Goal: Task Accomplishment & Management: Use online tool/utility

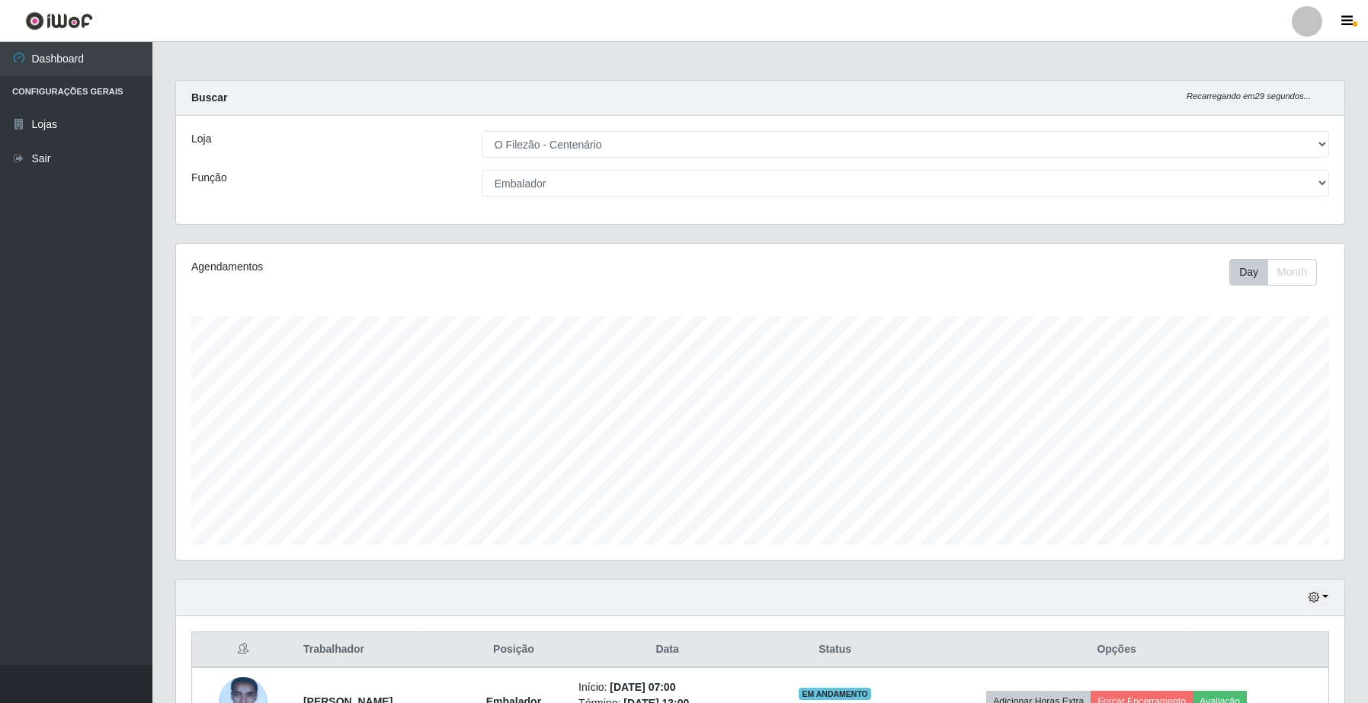
select select "203"
select select "1"
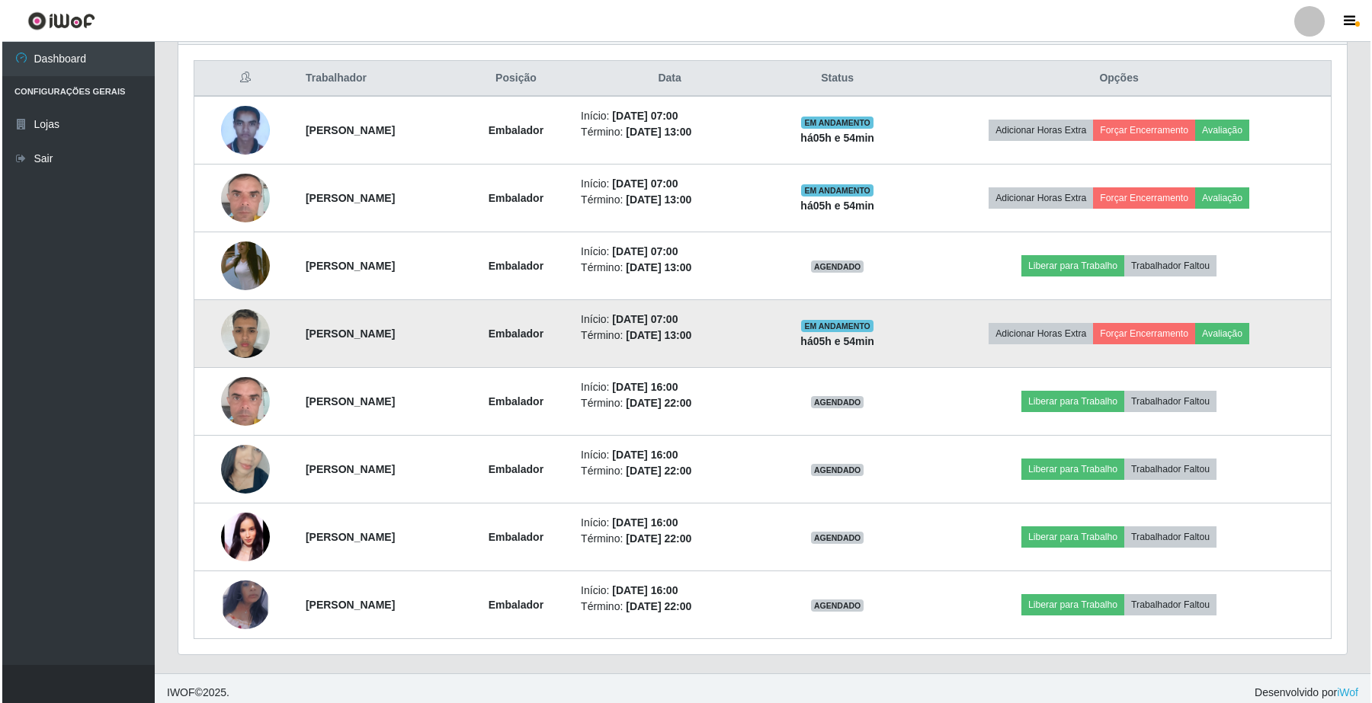
scroll to position [317, 1167]
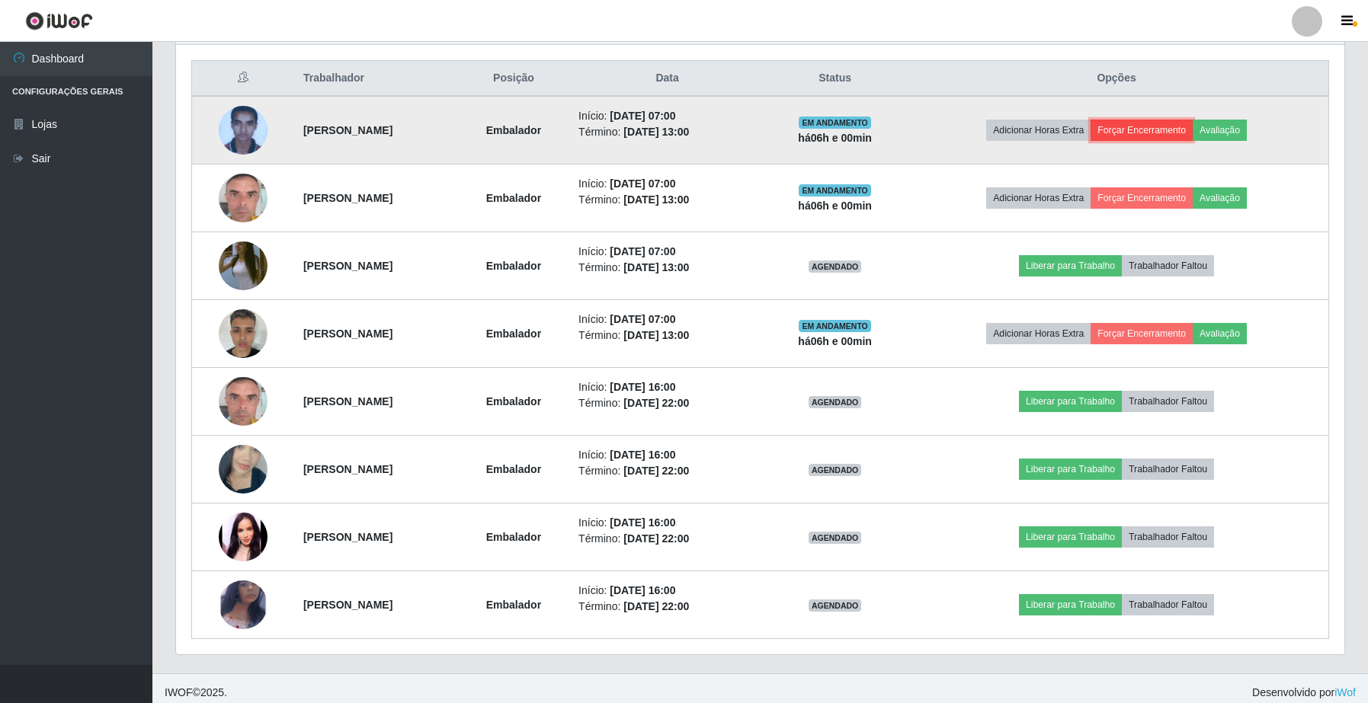
click at [1164, 130] on button "Forçar Encerramento" at bounding box center [1141, 130] width 102 height 21
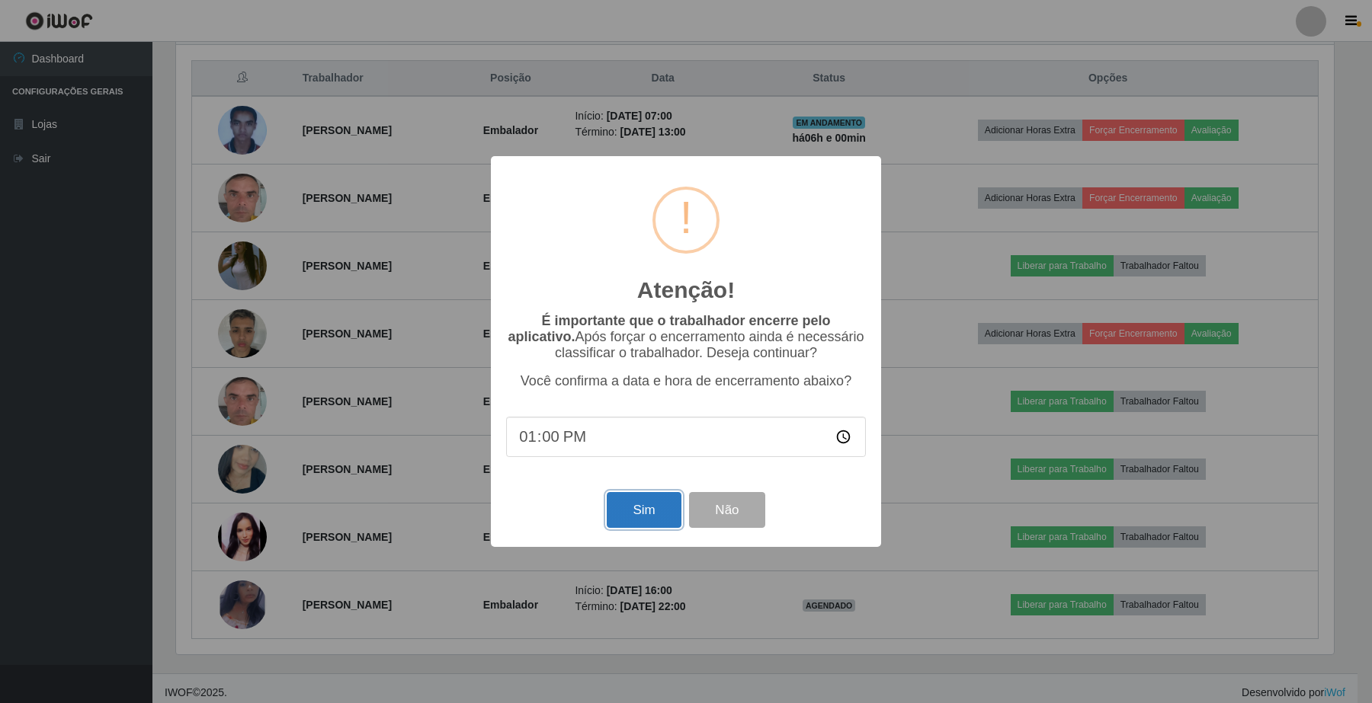
click at [642, 520] on button "Sim" at bounding box center [644, 510] width 74 height 36
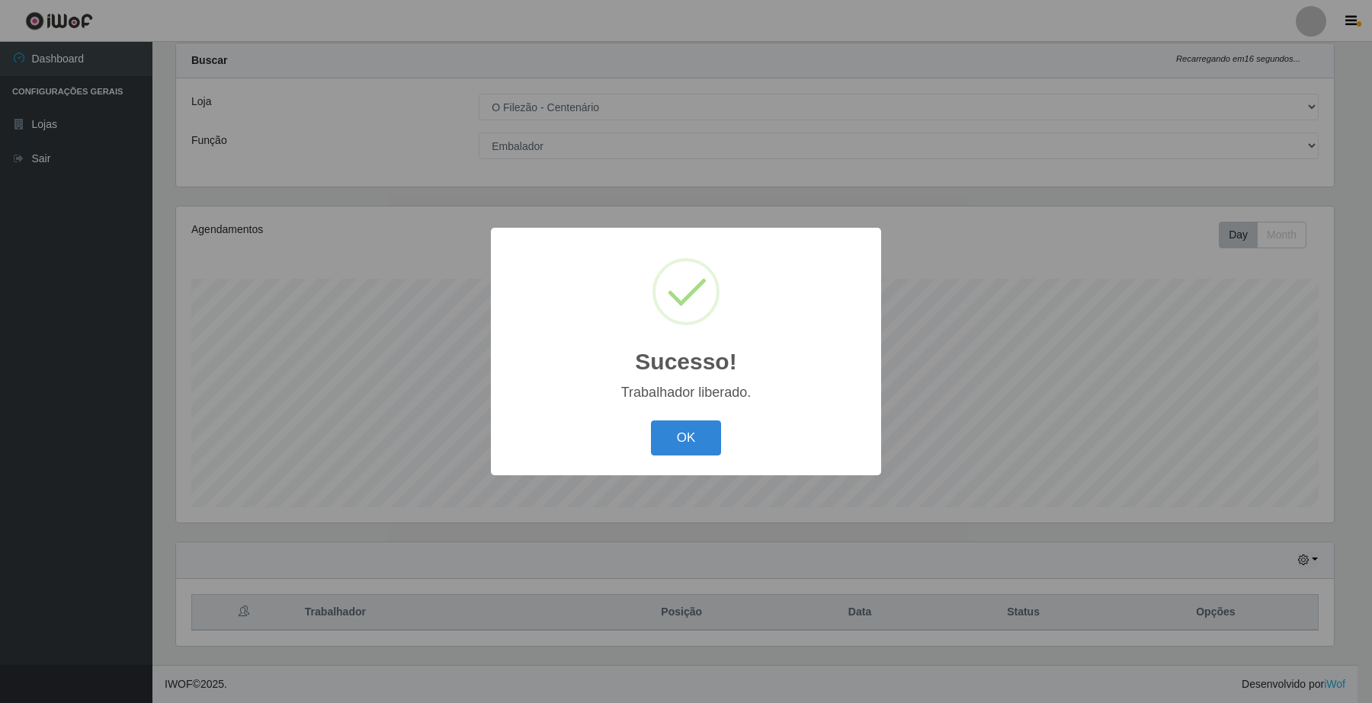
click at [1170, 197] on div "Sucesso! × Trabalhador liberado. OK Cancel" at bounding box center [686, 351] width 1372 height 703
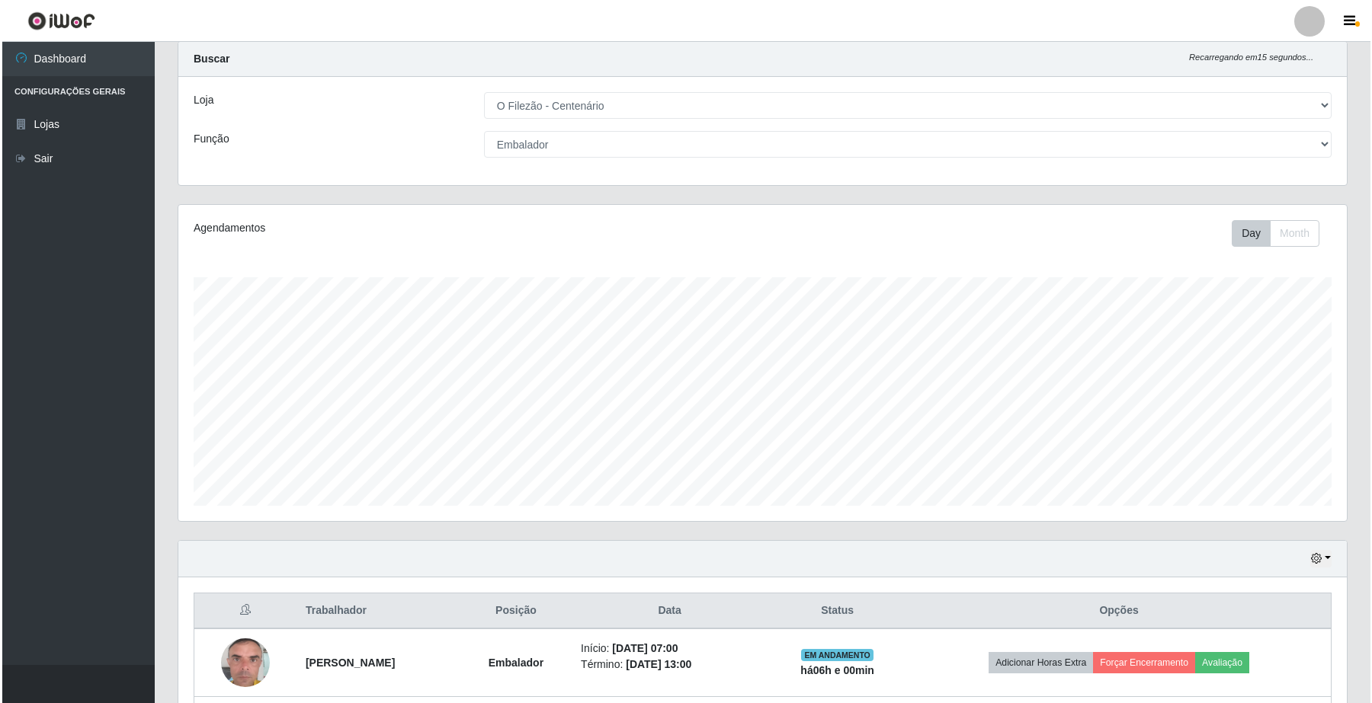
scroll to position [514, 0]
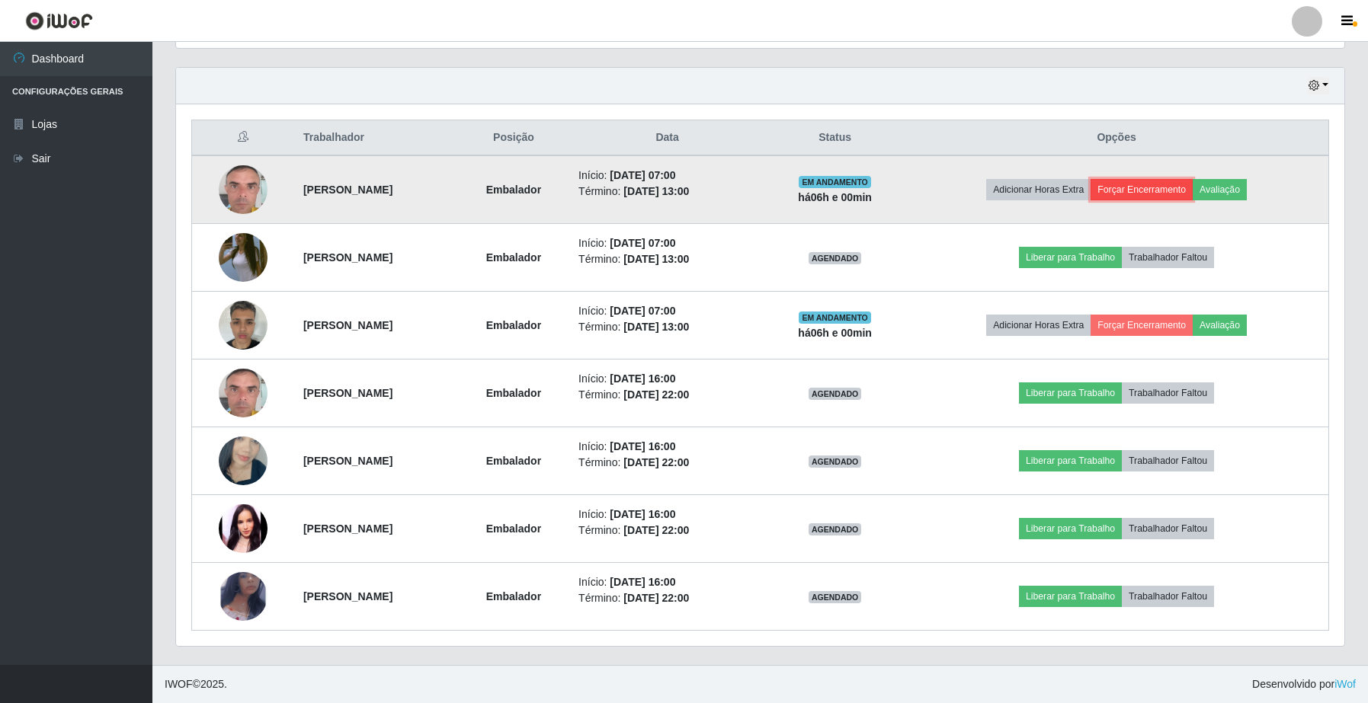
click at [1147, 193] on button "Forçar Encerramento" at bounding box center [1141, 189] width 102 height 21
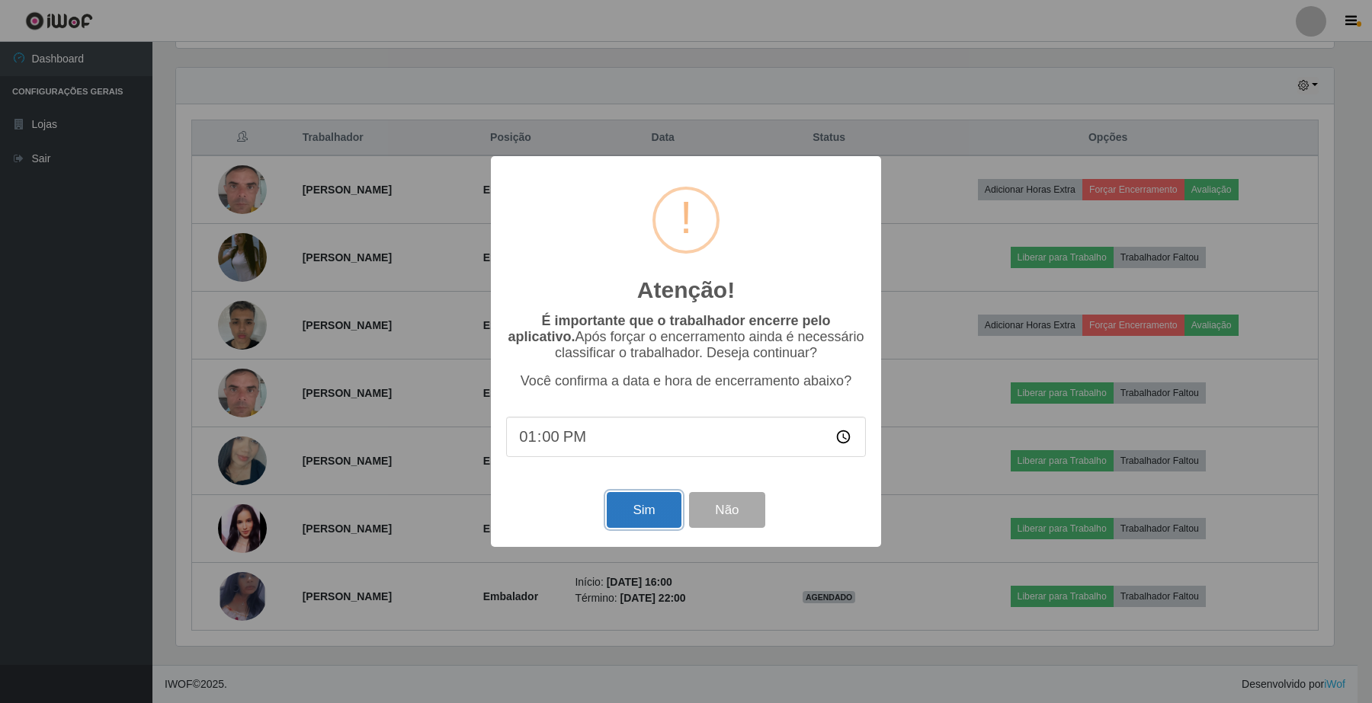
click at [622, 516] on button "Sim" at bounding box center [644, 510] width 74 height 36
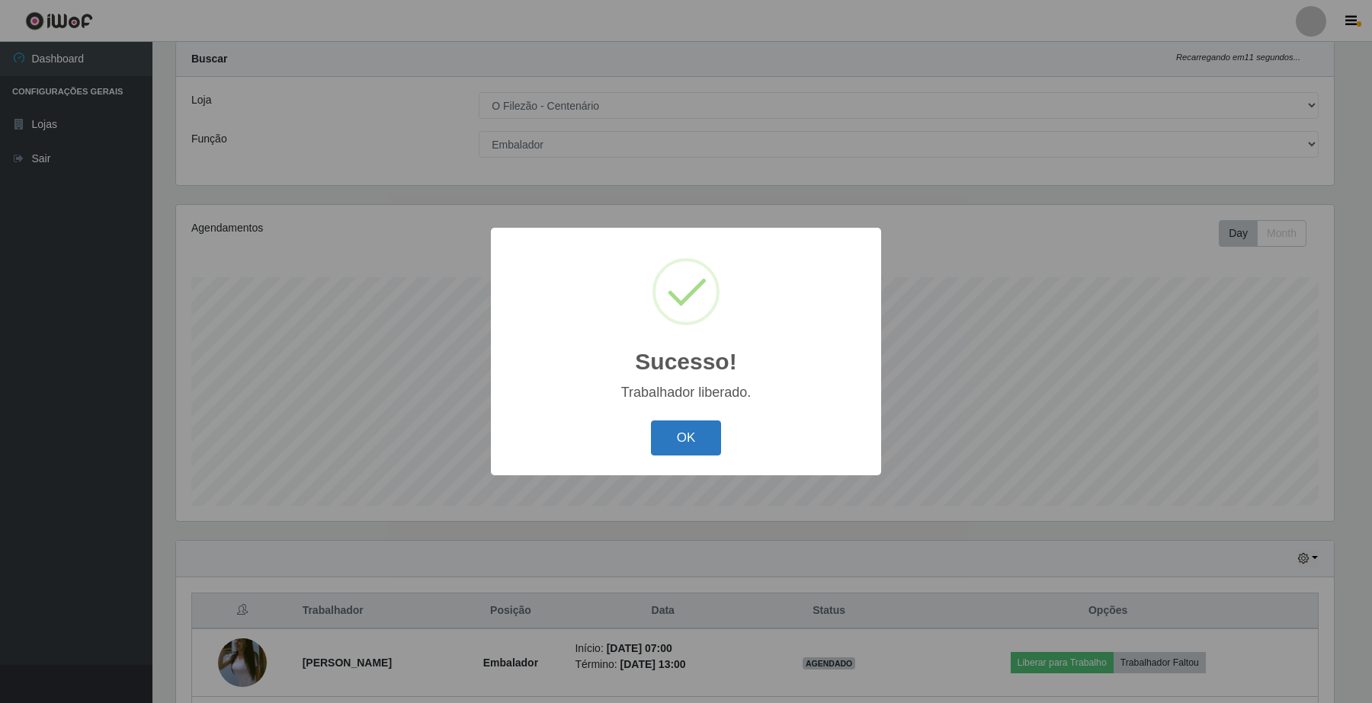
click at [684, 437] on button "OK" at bounding box center [686, 439] width 71 height 36
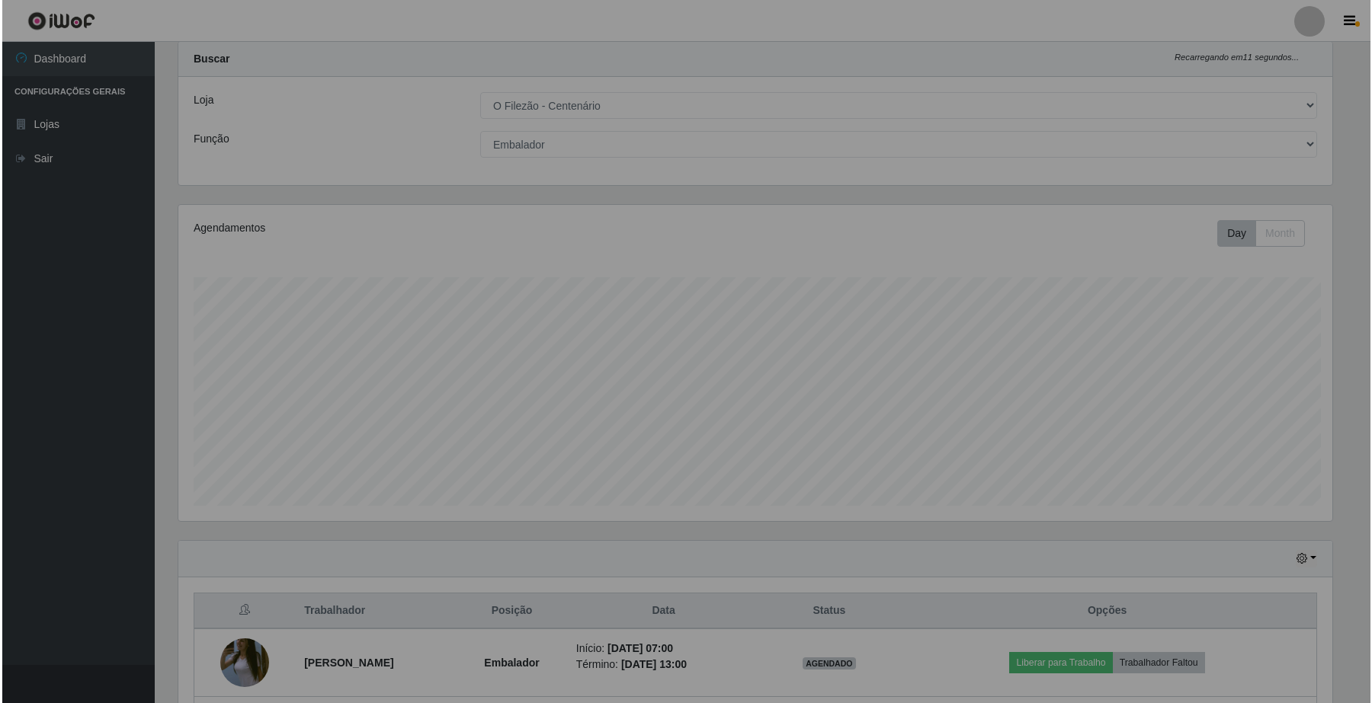
scroll to position [317, 1167]
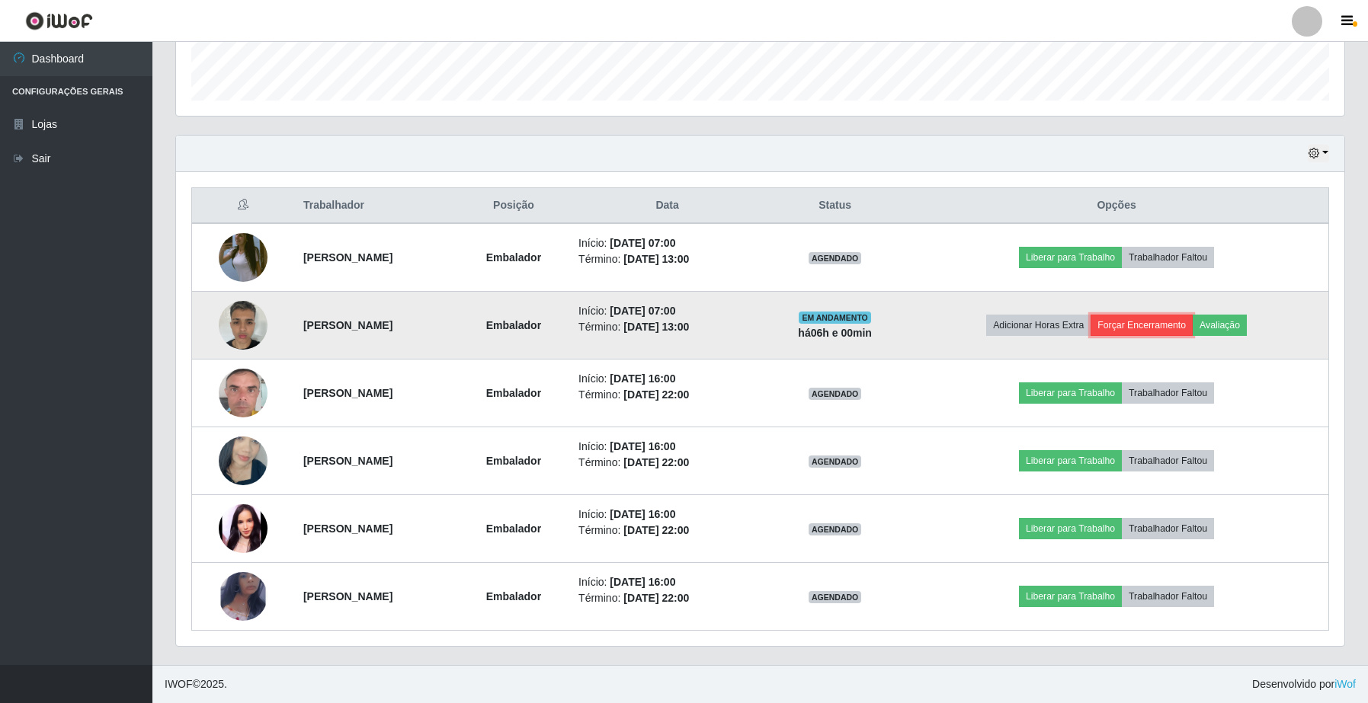
click at [1141, 324] on button "Forçar Encerramento" at bounding box center [1141, 325] width 102 height 21
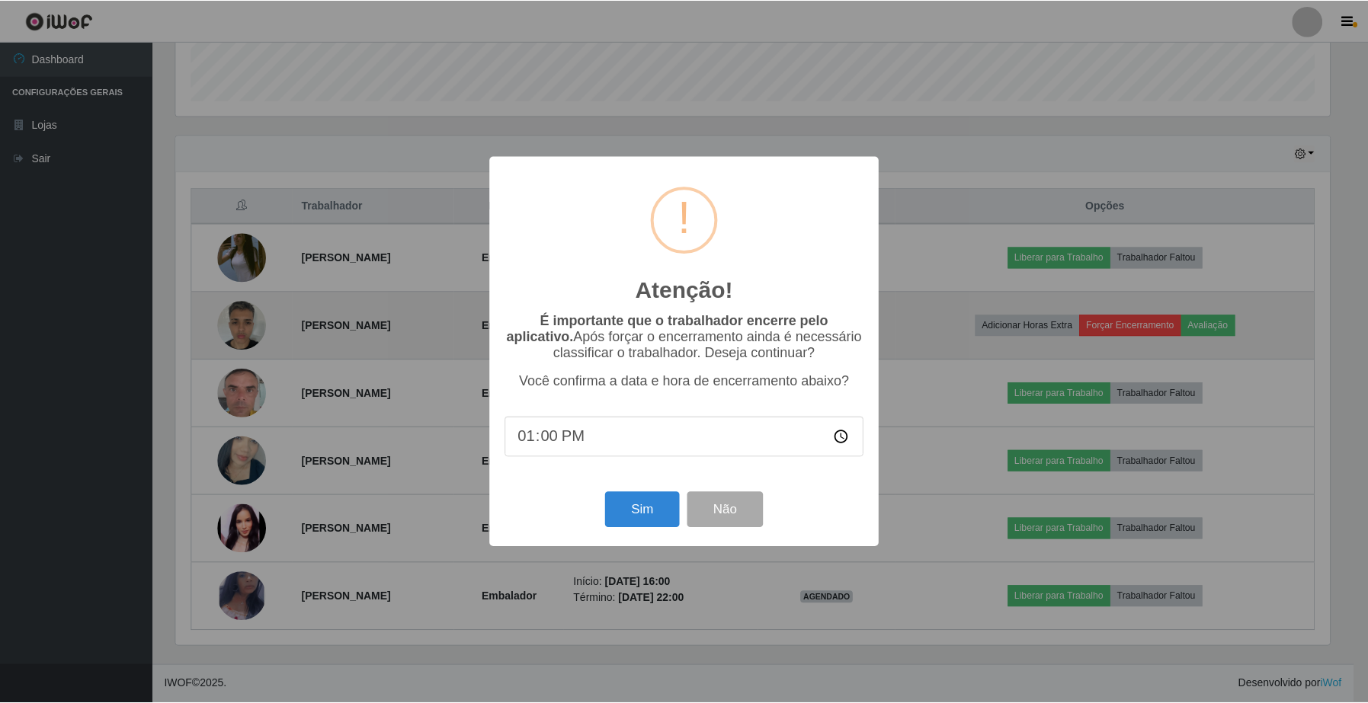
scroll to position [317, 1157]
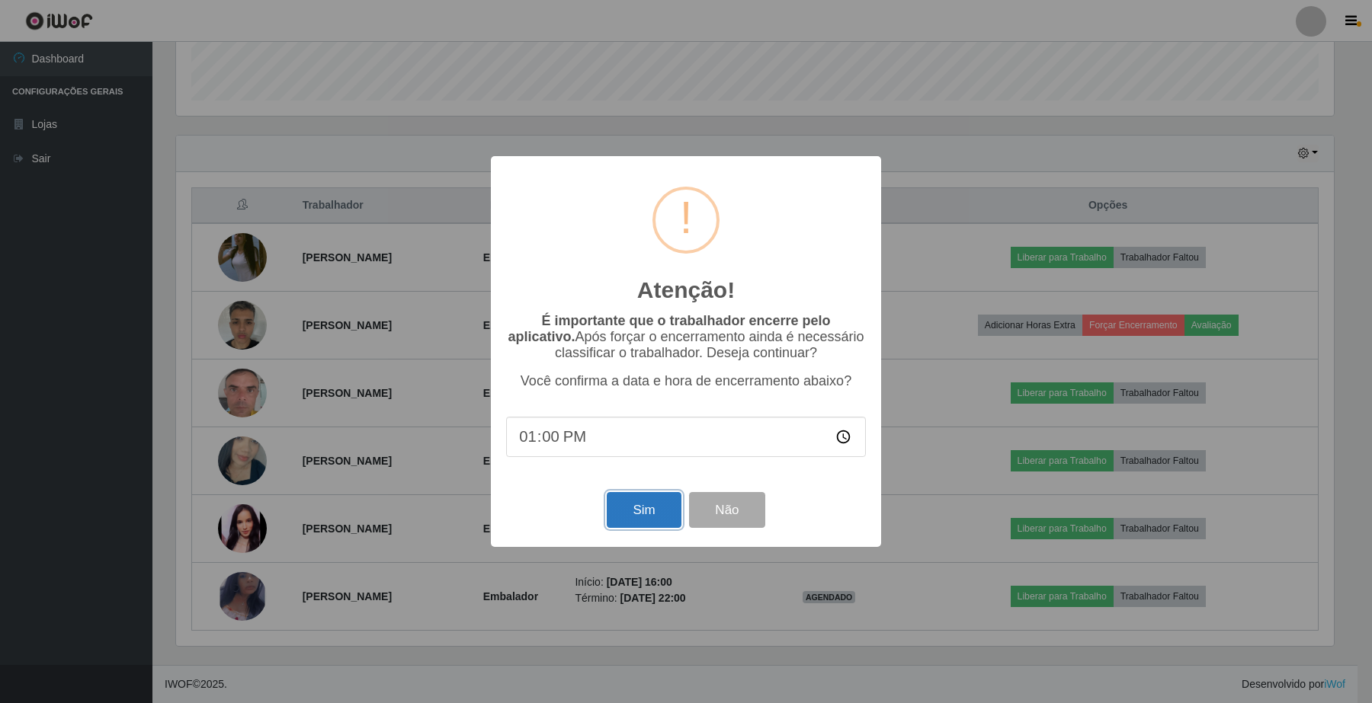
click at [640, 520] on button "Sim" at bounding box center [644, 510] width 74 height 36
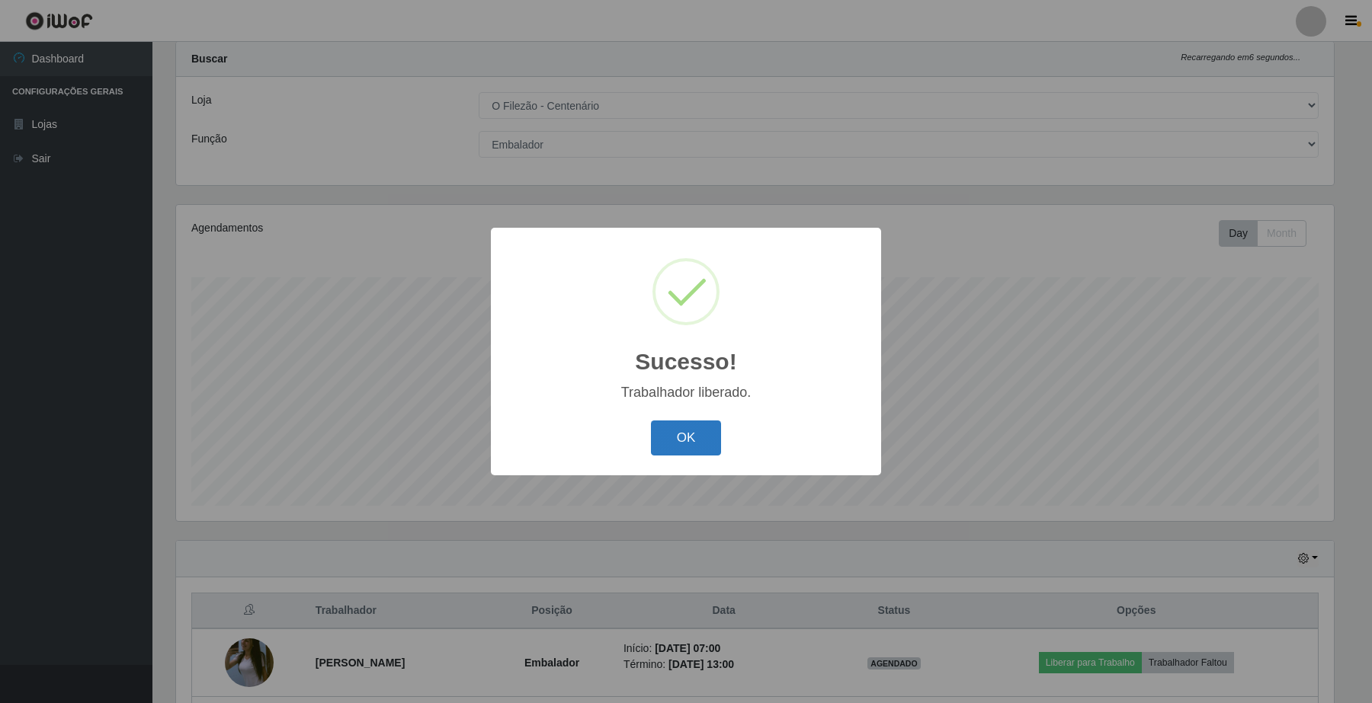
click at [694, 452] on button "OK" at bounding box center [686, 439] width 71 height 36
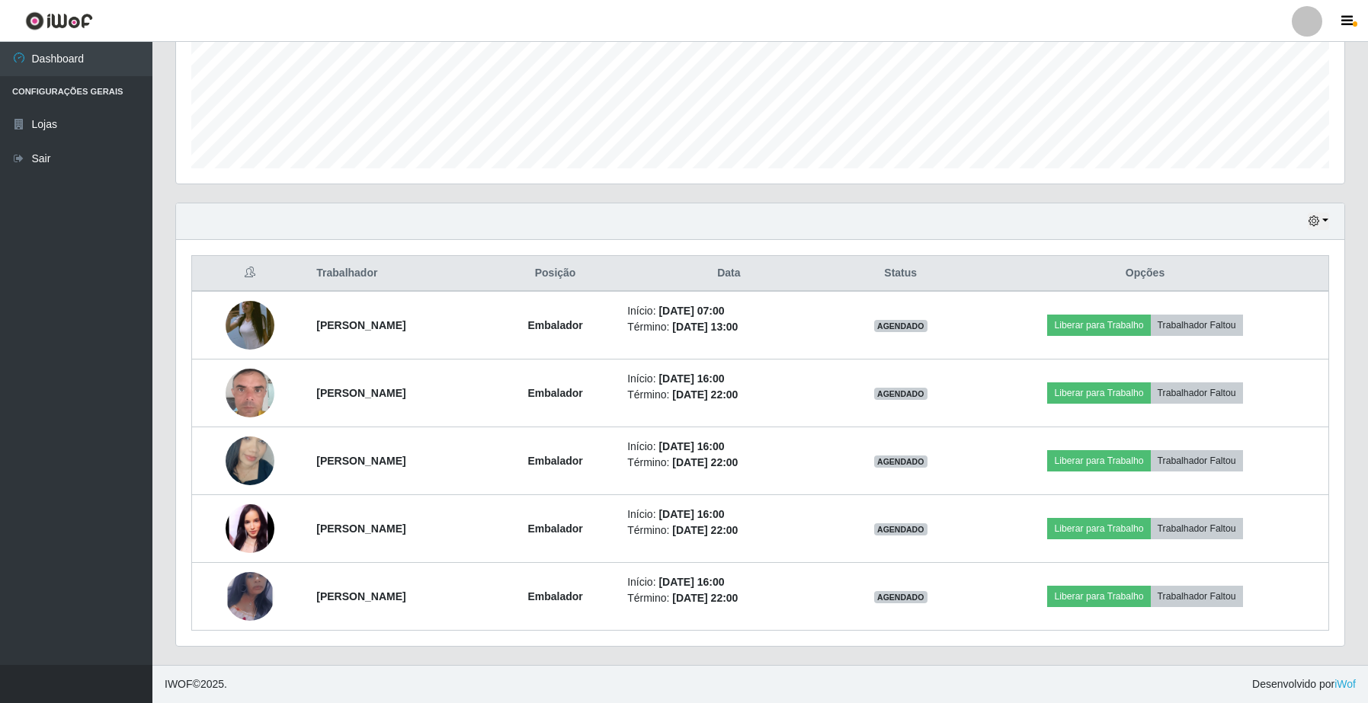
scroll to position [0, 0]
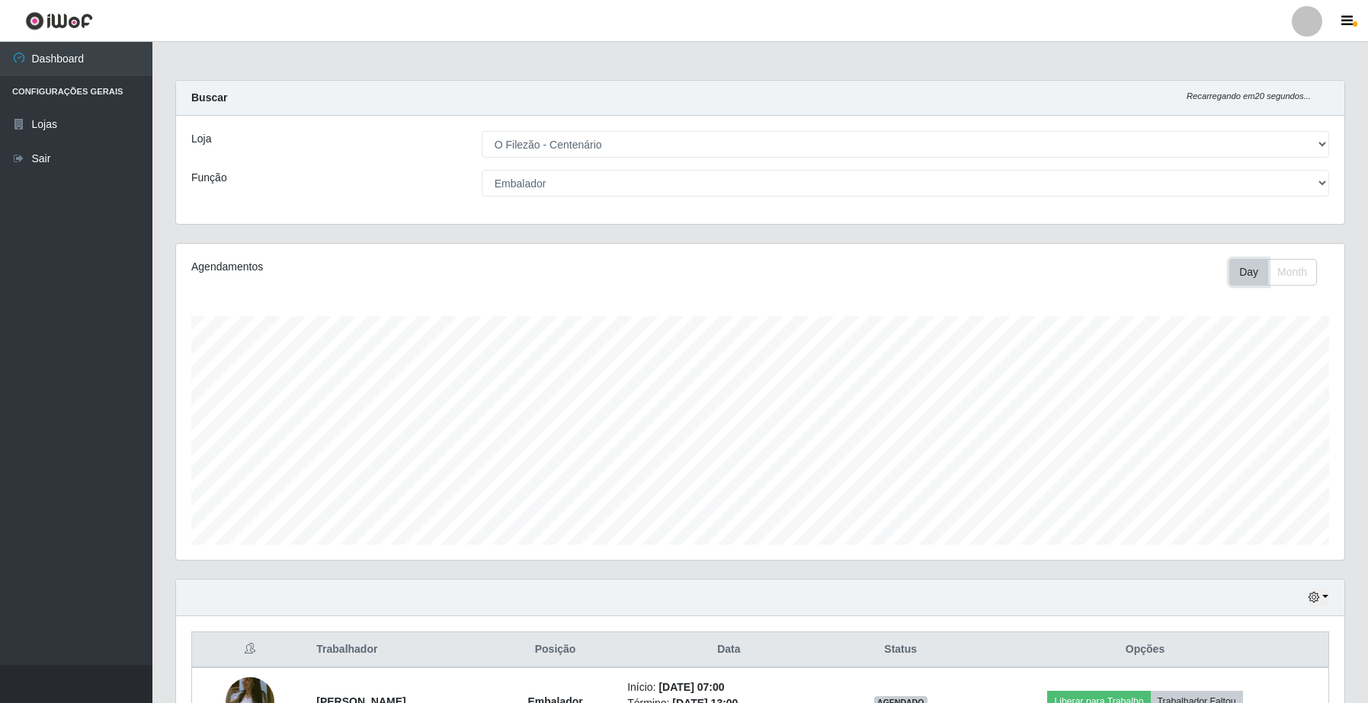
click at [1238, 277] on button "Day" at bounding box center [1248, 272] width 39 height 27
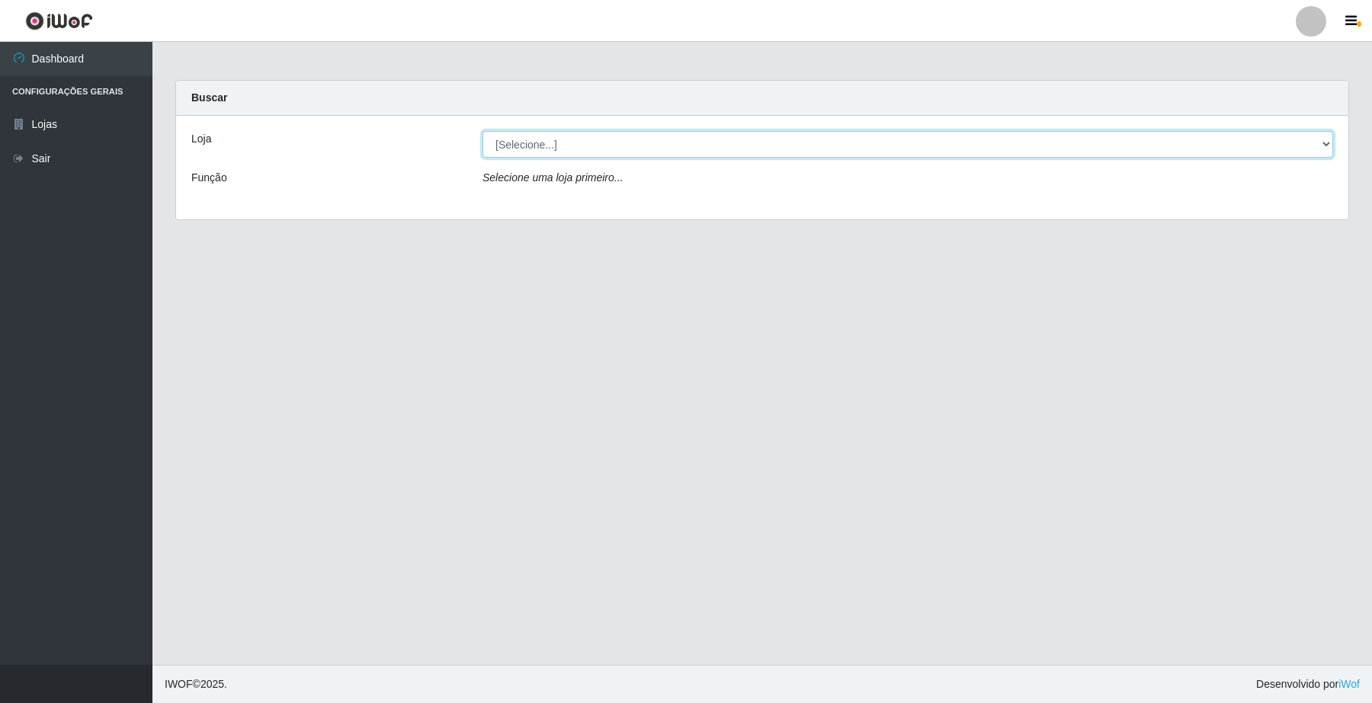
click at [554, 139] on select "[Selecione...] O Filezão - Centenário" at bounding box center [907, 144] width 850 height 27
select select "203"
click at [482, 131] on select "[Selecione...] O Filezão - Centenário" at bounding box center [907, 144] width 850 height 27
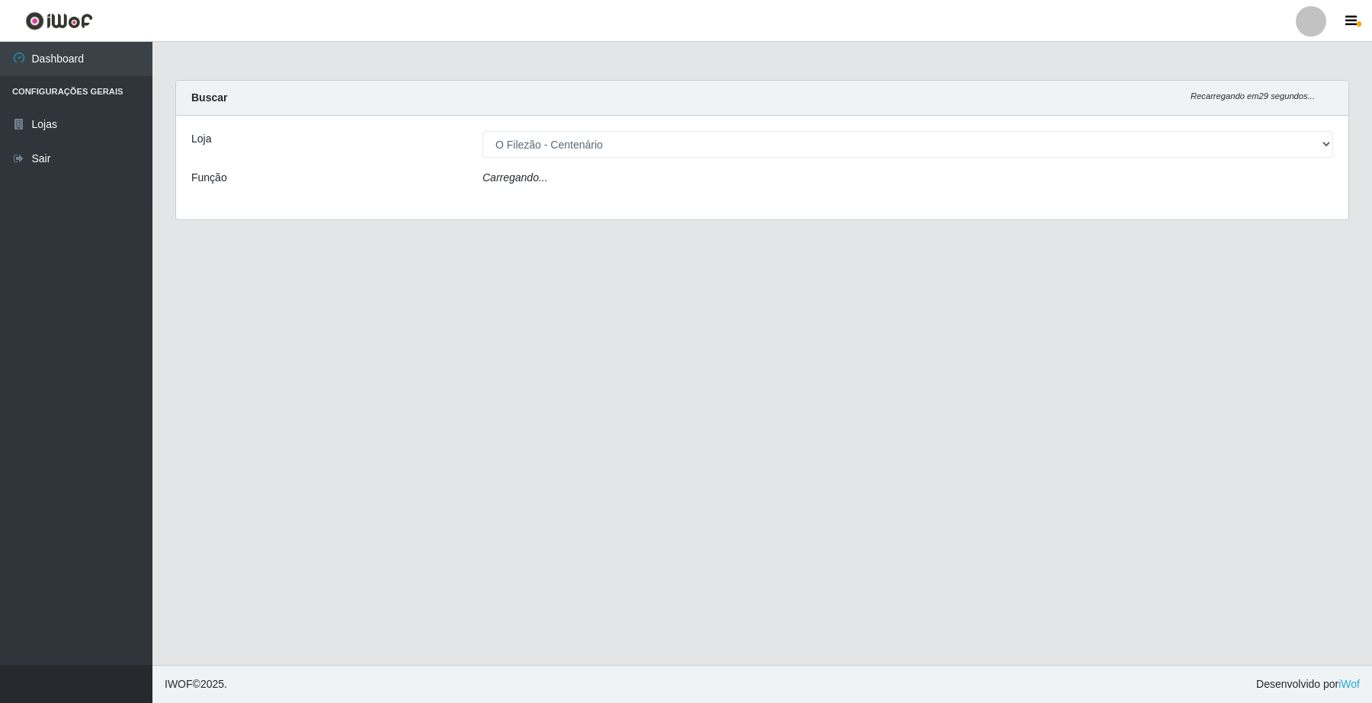
click at [568, 185] on div "Carregando..." at bounding box center [907, 181] width 873 height 22
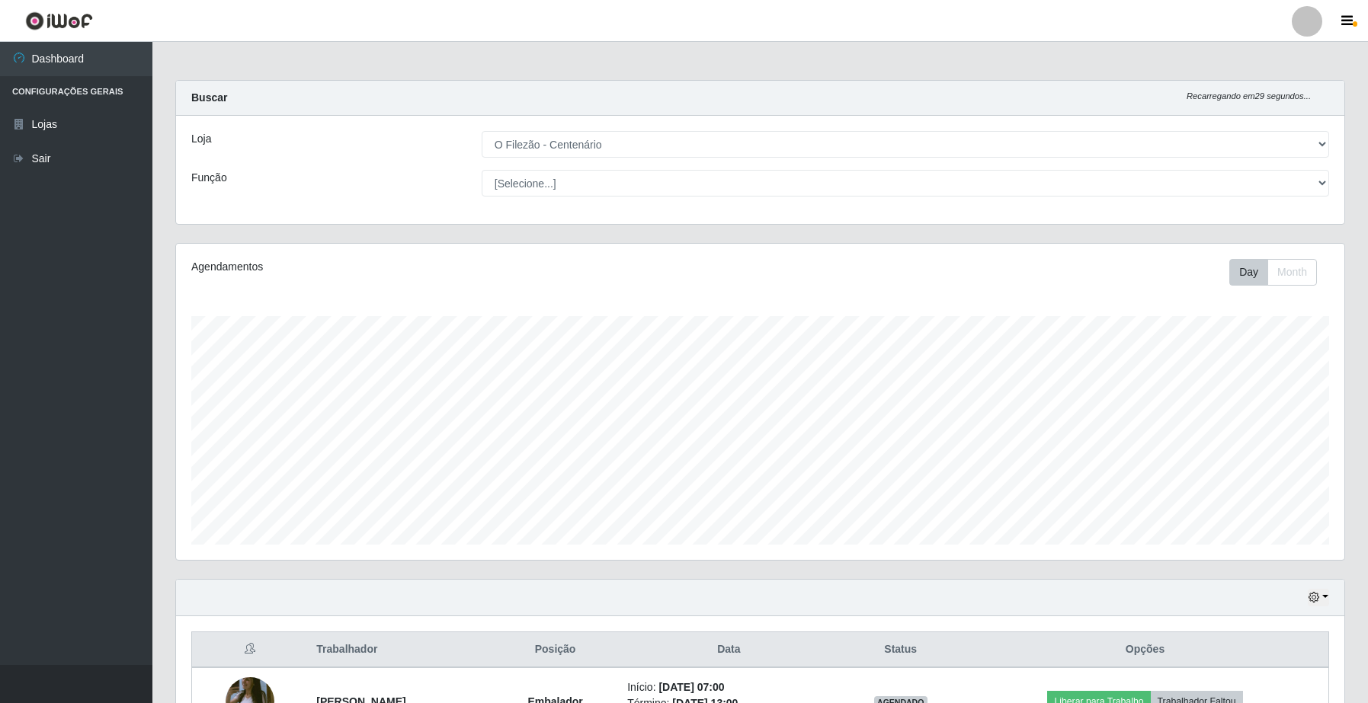
scroll to position [317, 1167]
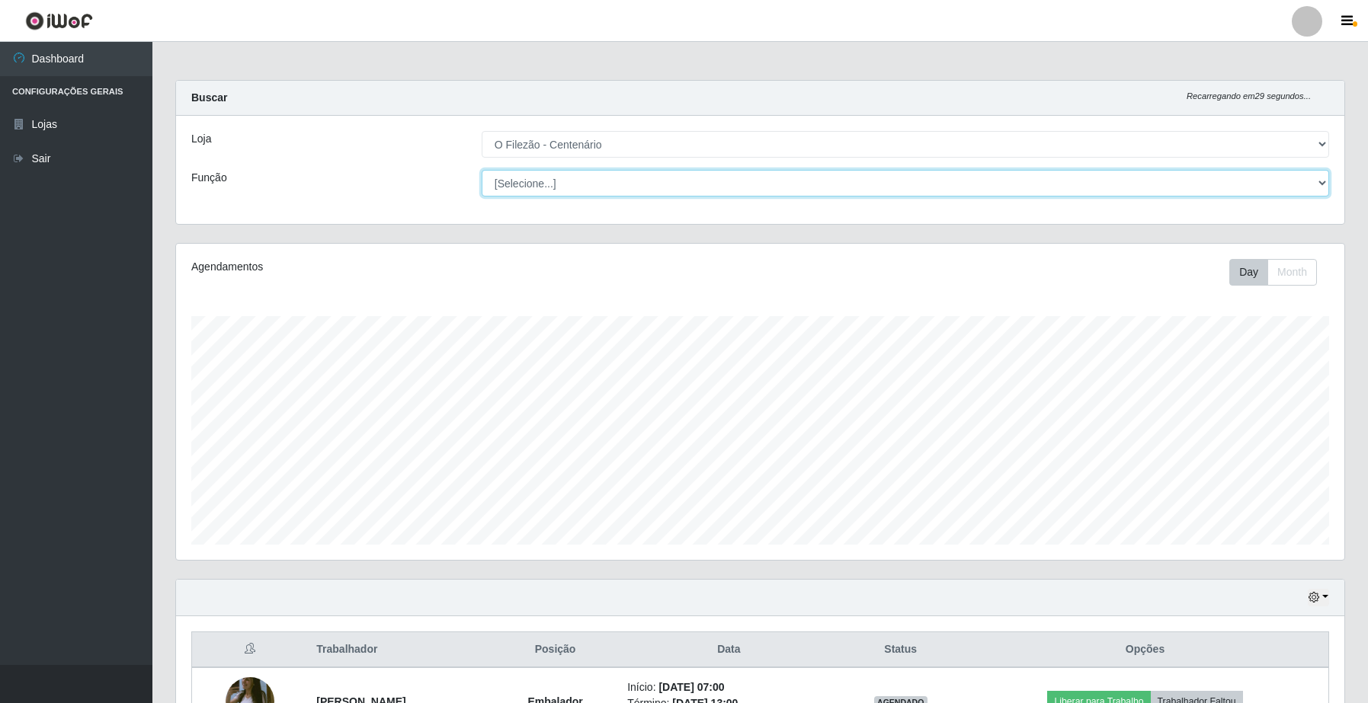
click at [568, 185] on select "[Selecione...] Auxiliar de Estacionamento Auxiliar de Estacionamento + Auxiliar…" at bounding box center [905, 183] width 847 height 27
select select "1"
click at [482, 170] on select "[Selecione...] Auxiliar de Estacionamento Auxiliar de Estacionamento + Auxiliar…" at bounding box center [905, 183] width 847 height 27
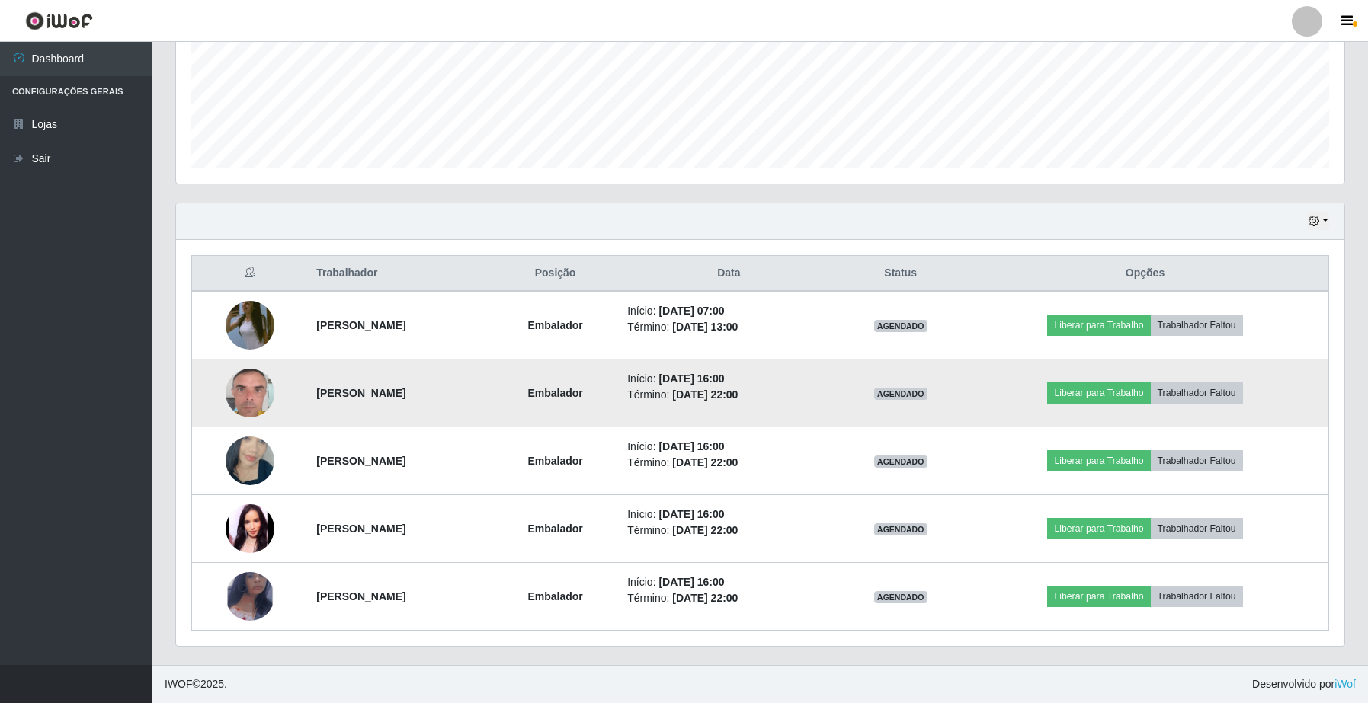
scroll to position [0, 0]
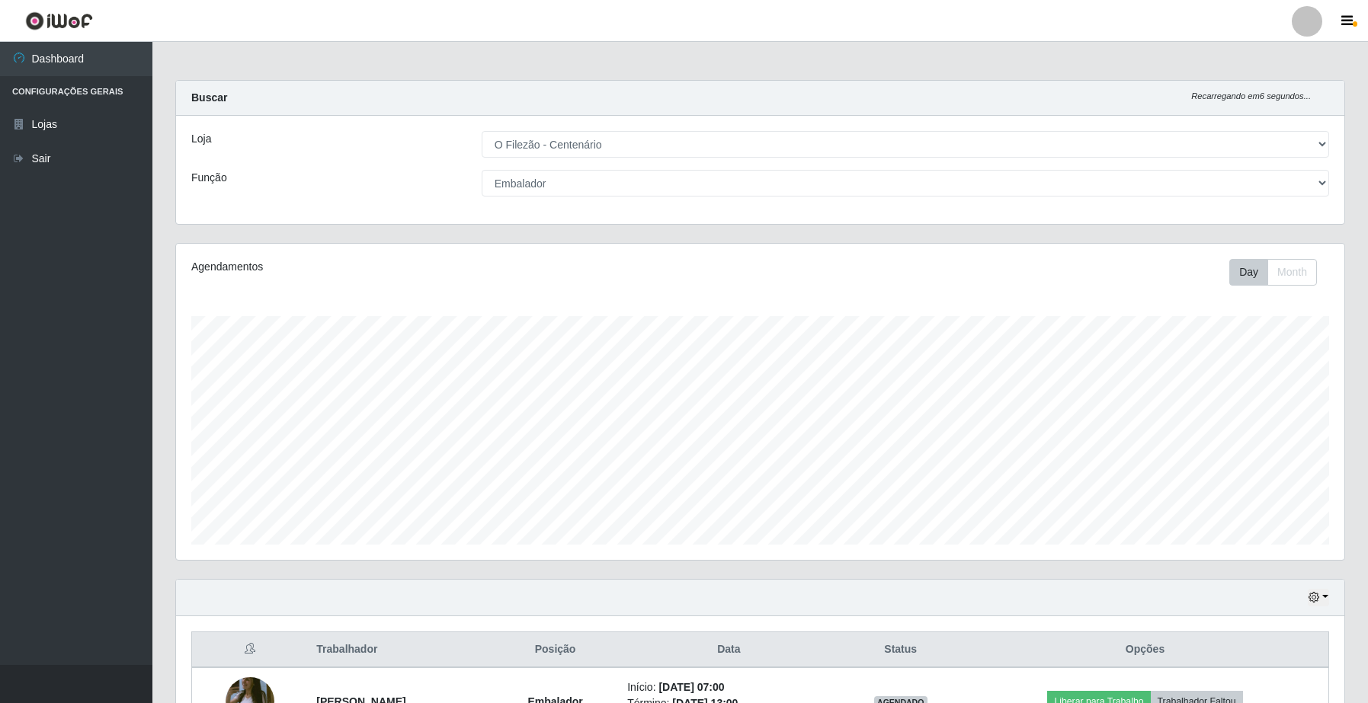
click at [1271, 103] on small "Recarregando em 6 segundos..." at bounding box center [1251, 96] width 120 height 13
click at [1345, 23] on icon "button" at bounding box center [1346, 21] width 11 height 14
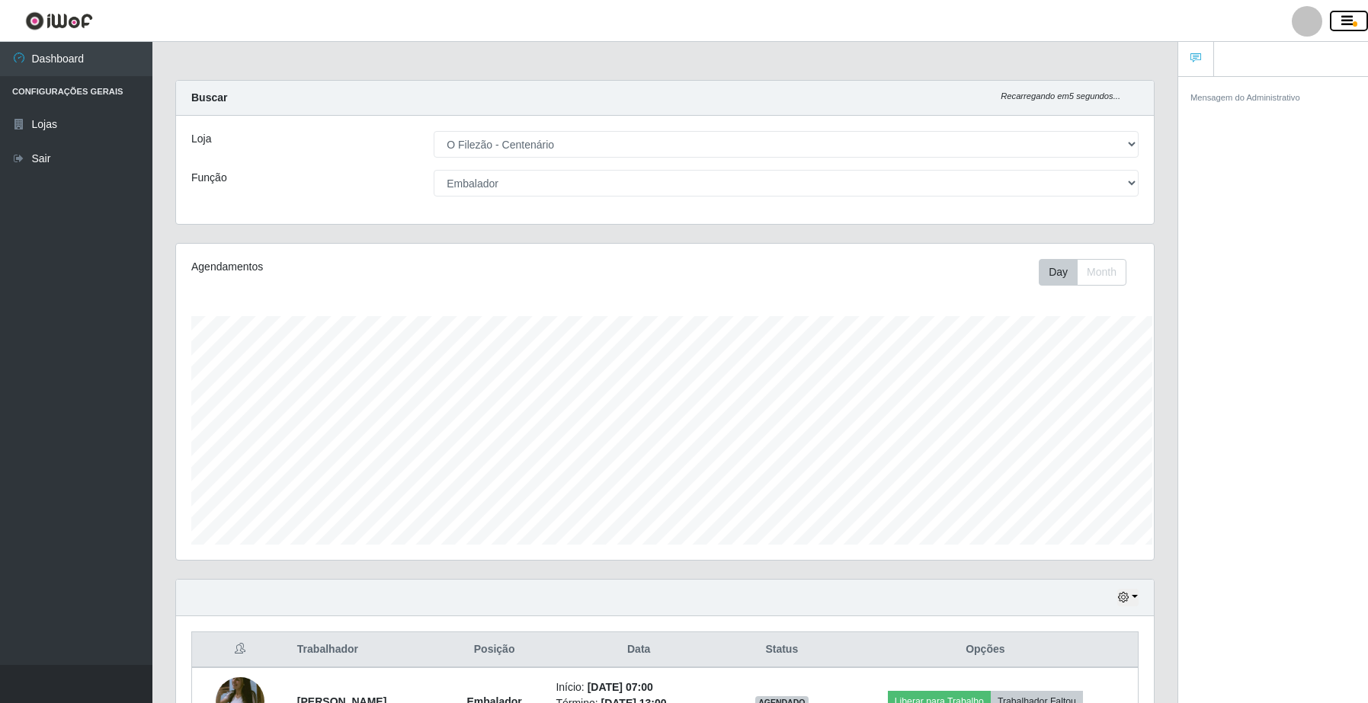
scroll to position [761671, 761009]
click at [1057, 65] on main "Carregando... Buscar Recarregando em 4 segundos... Loja [Selecione...] O Filezã…" at bounding box center [664, 542] width 1025 height 1000
click at [1359, 28] on button "button" at bounding box center [1349, 21] width 38 height 21
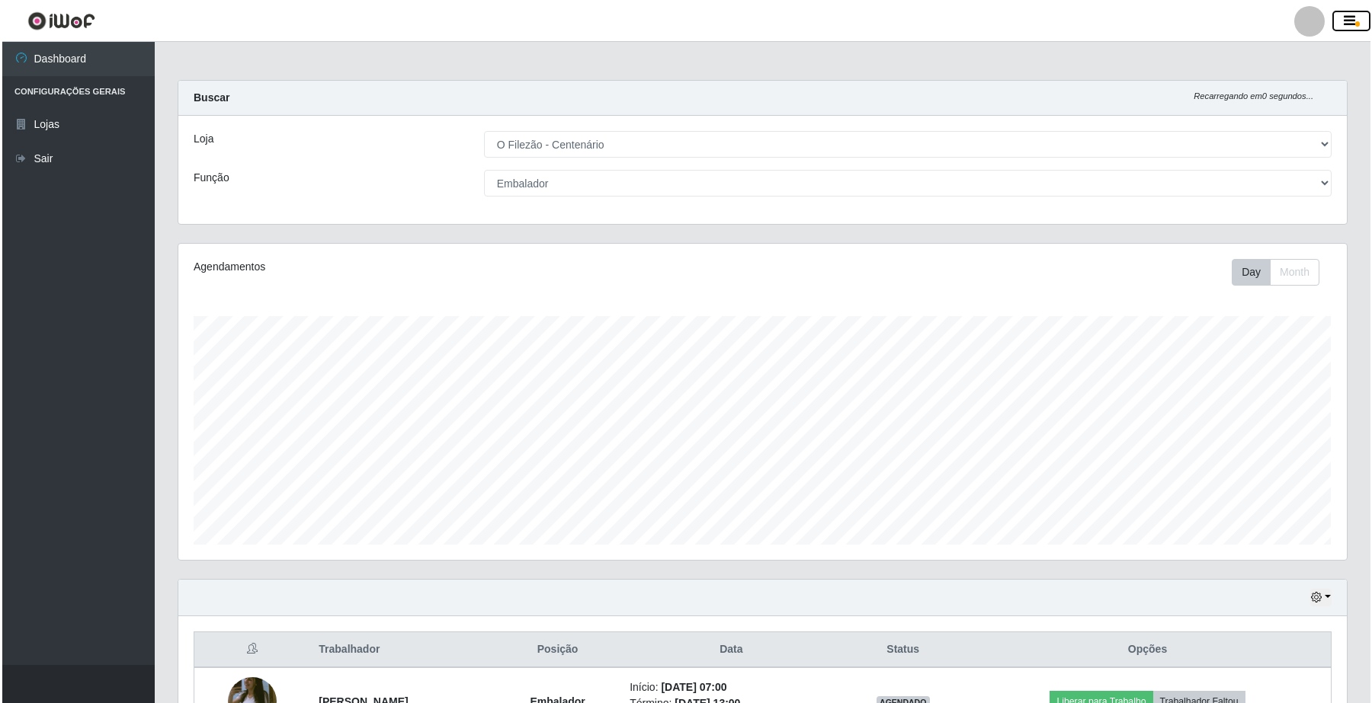
scroll to position [378, 0]
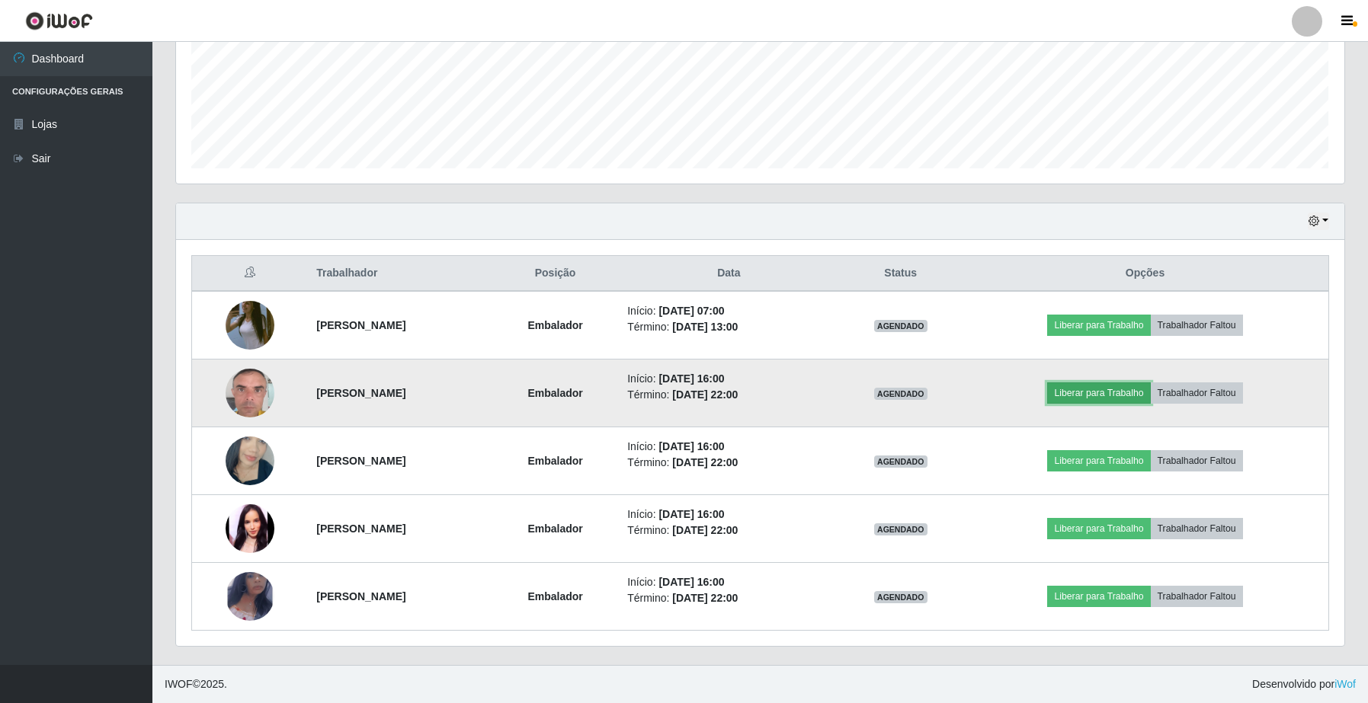
click at [1132, 386] on button "Liberar para Trabalho" at bounding box center [1098, 393] width 103 height 21
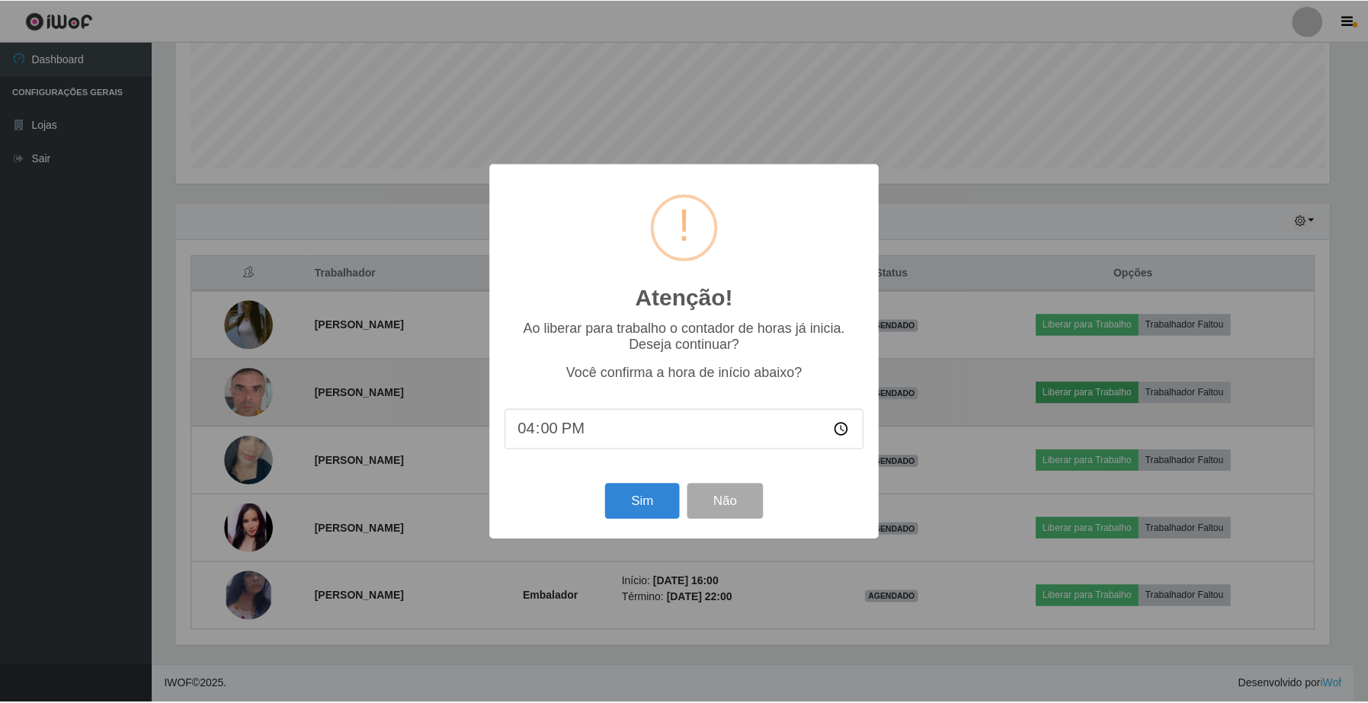
scroll to position [317, 1157]
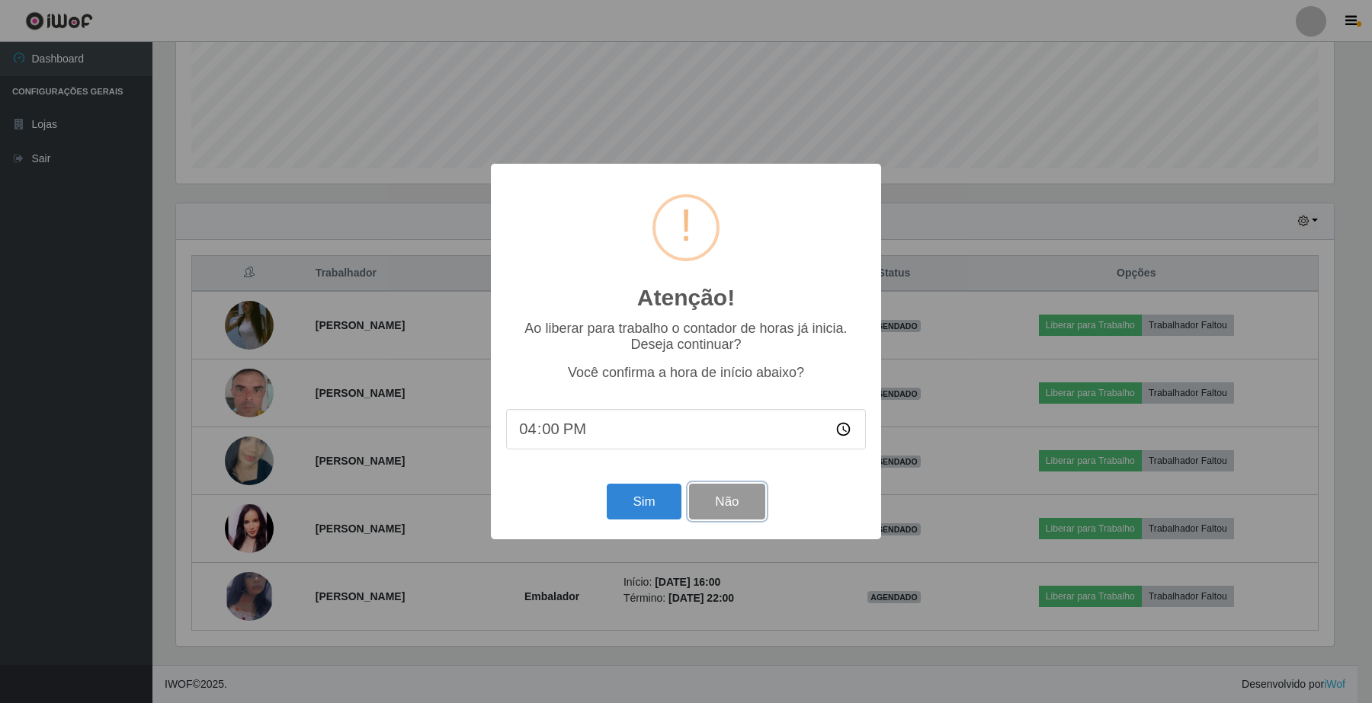
click at [735, 520] on button "Não" at bounding box center [726, 502] width 75 height 36
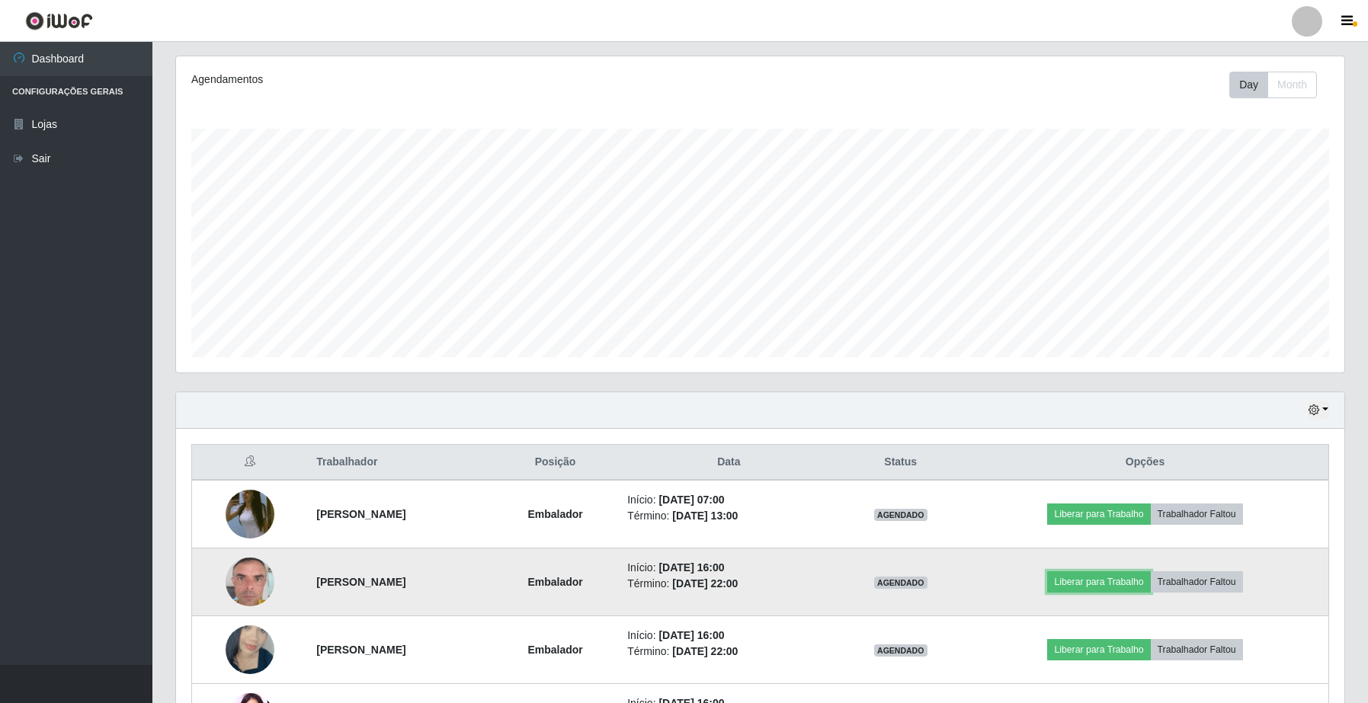
scroll to position [378, 0]
